Goal: Task Accomplishment & Management: Manage account settings

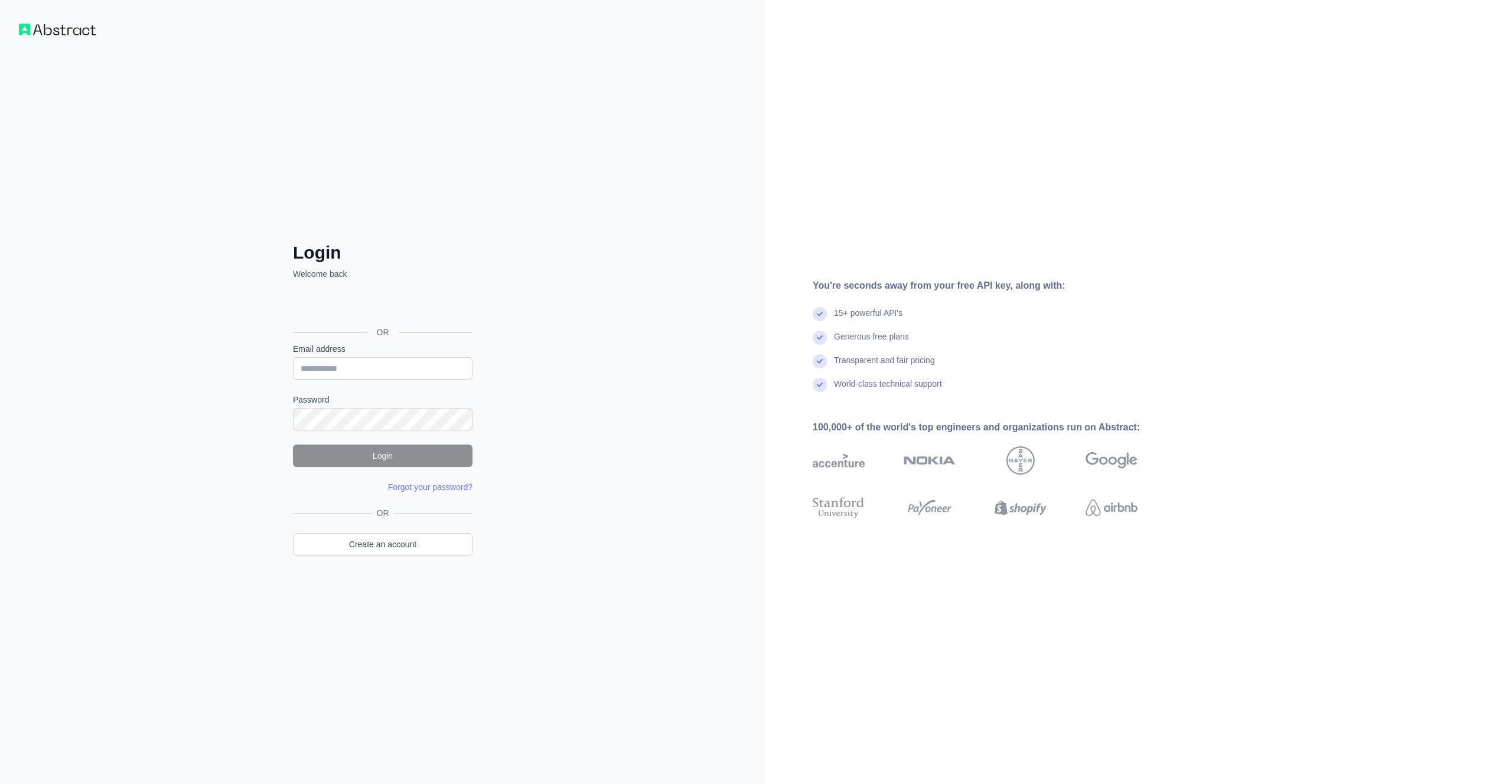
click at [30, 25] on img at bounding box center [57, 30] width 77 height 12
click at [38, 27] on img at bounding box center [57, 30] width 77 height 12
click at [79, 31] on img at bounding box center [57, 30] width 77 height 12
